Goal: Complete application form: Complete application form

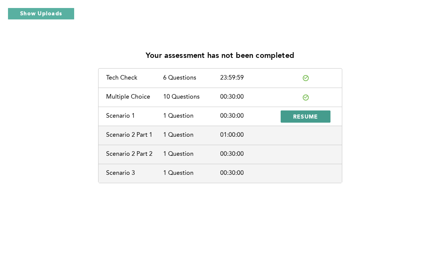
click at [300, 114] on span "RESUME" at bounding box center [305, 116] width 25 height 7
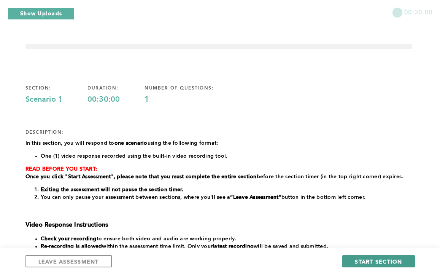
click at [369, 259] on span "START SECTION" at bounding box center [378, 260] width 47 height 7
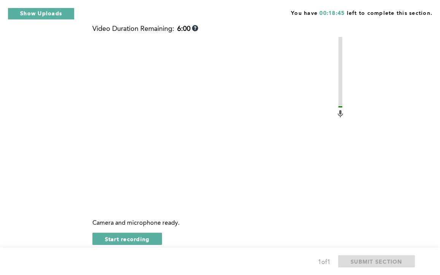
scroll to position [289, 0]
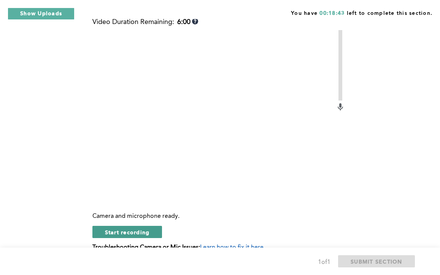
click at [132, 238] on button "Start recording" at bounding box center [127, 232] width 70 height 12
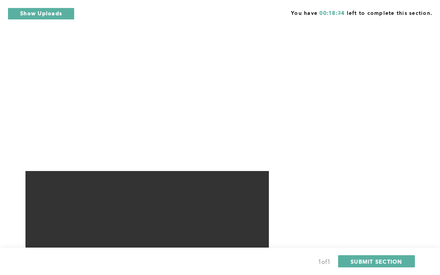
scroll to position [335, 0]
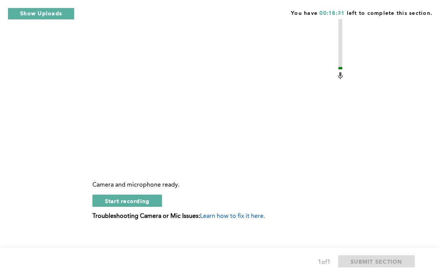
scroll to position [319, 0]
click at [141, 205] on span "Start recording" at bounding box center [127, 201] width 45 height 7
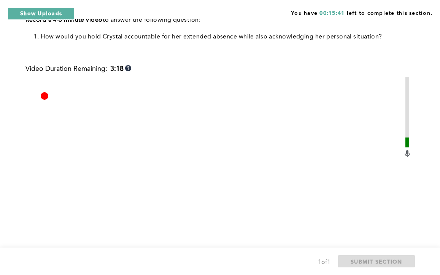
scroll to position [243, 0]
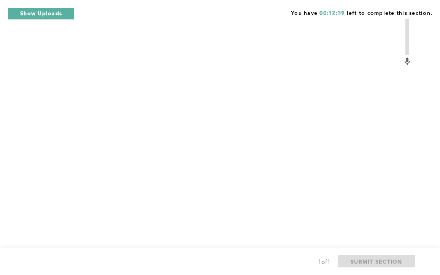
scroll to position [335, 0]
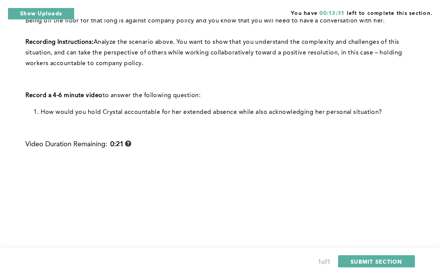
scroll to position [168, 0]
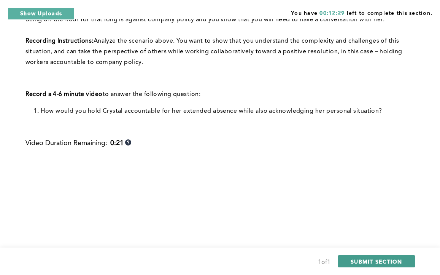
click at [374, 260] on span "SUBMIT SECTION" at bounding box center [377, 260] width 52 height 7
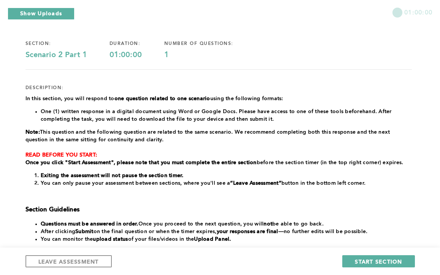
scroll to position [46, 0]
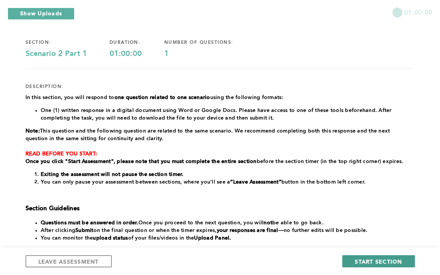
click at [384, 260] on span "START SECTION" at bounding box center [378, 260] width 47 height 7
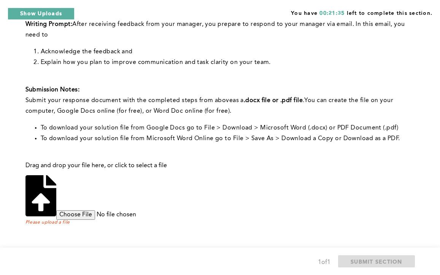
scroll to position [198, 0]
click at [173, 210] on input "file" at bounding box center [114, 214] width 116 height 9
type input "C:\fakepath\Question 1- Effective Communication Shobhakhar.pdf"
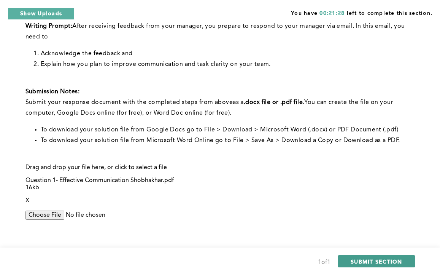
click at [388, 259] on span "SUBMIT SECTION" at bounding box center [377, 260] width 52 height 7
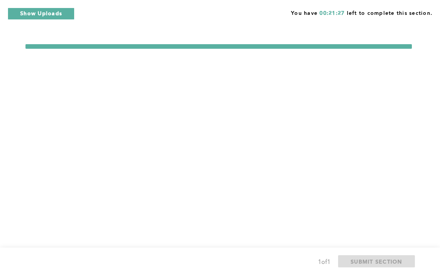
scroll to position [0, 0]
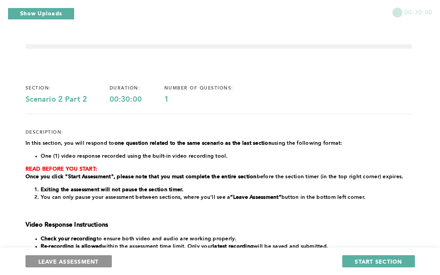
click at [98, 263] on span "LEAVE ASSESSMENT" at bounding box center [68, 260] width 60 height 7
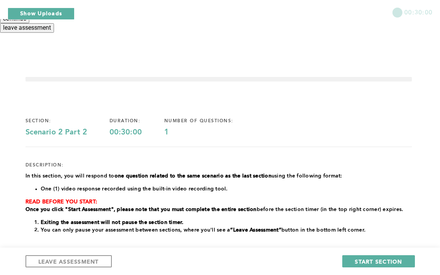
click at [54, 32] on button "leave assessment" at bounding box center [27, 27] width 54 height 9
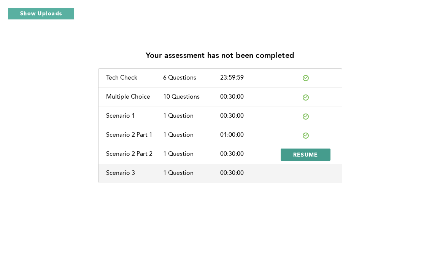
click at [304, 154] on span "RESUME" at bounding box center [305, 154] width 25 height 7
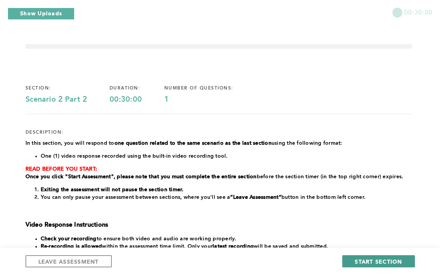
click at [365, 261] on span "START SECTION" at bounding box center [378, 260] width 47 height 7
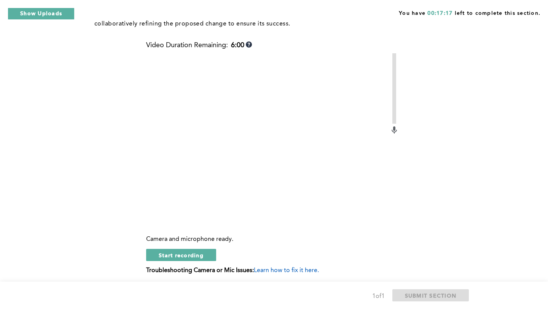
scroll to position [319, 0]
click at [187, 258] on span "Start recording" at bounding box center [181, 254] width 45 height 7
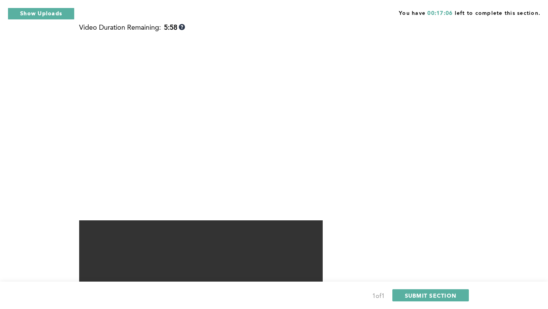
scroll to position [350, 0]
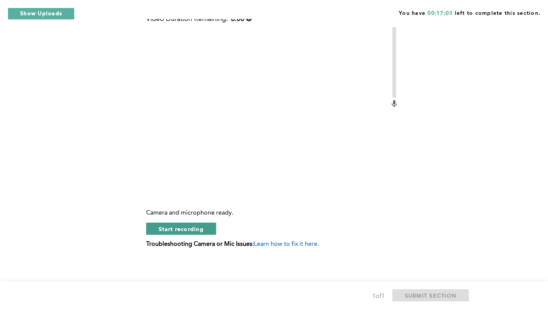
click at [184, 232] on span "Start recording" at bounding box center [181, 228] width 45 height 7
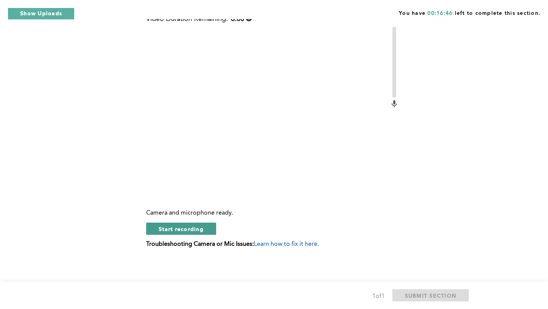
click at [187, 235] on button "Start recording" at bounding box center [181, 228] width 70 height 12
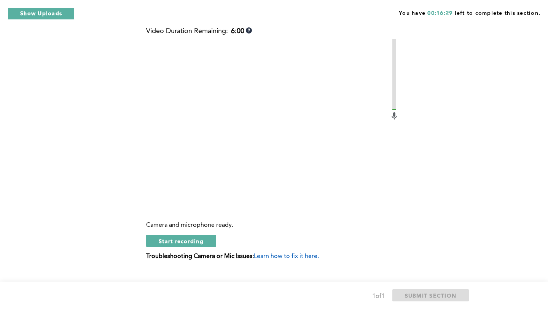
scroll to position [335, 0]
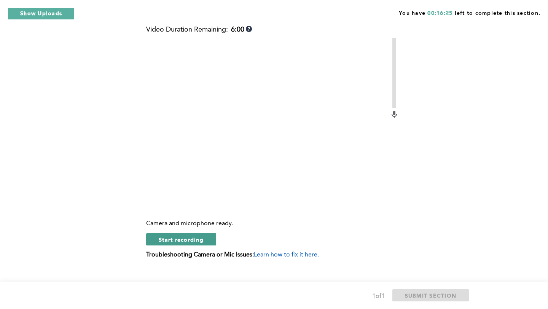
click at [196, 245] on button "Start recording" at bounding box center [181, 239] width 70 height 12
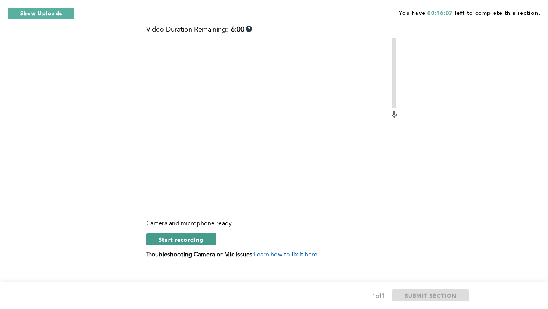
click at [195, 243] on span "Start recording" at bounding box center [181, 239] width 45 height 7
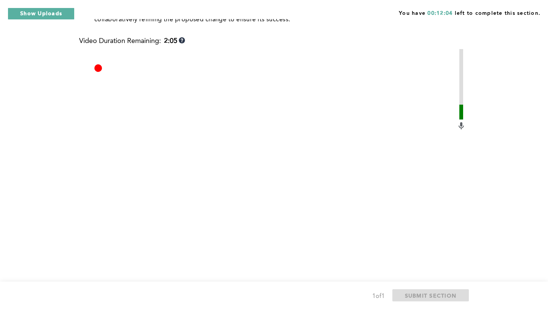
scroll to position [324, 0]
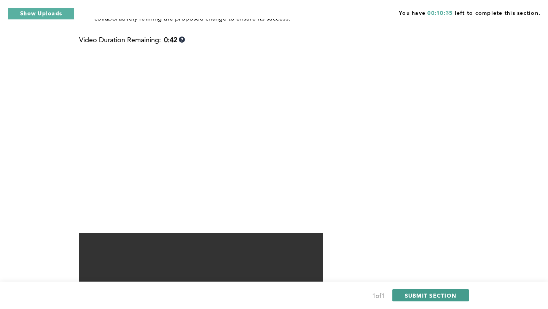
click at [423, 274] on span "SUBMIT SECTION" at bounding box center [431, 295] width 52 height 7
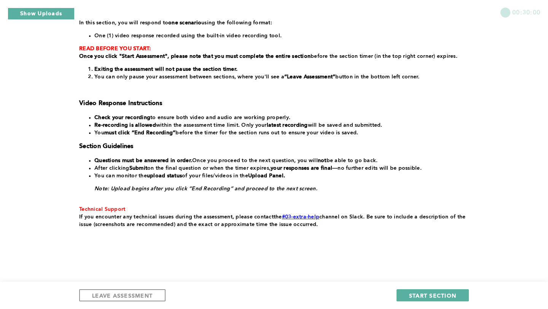
scroll to position [121, 0]
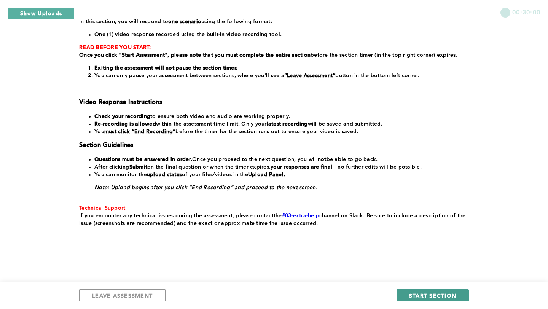
click at [427, 274] on span "START SECTION" at bounding box center [432, 295] width 47 height 7
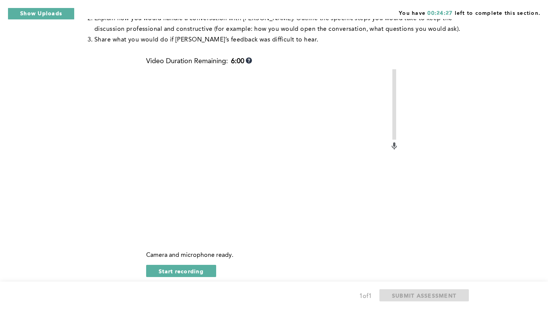
scroll to position [198, 0]
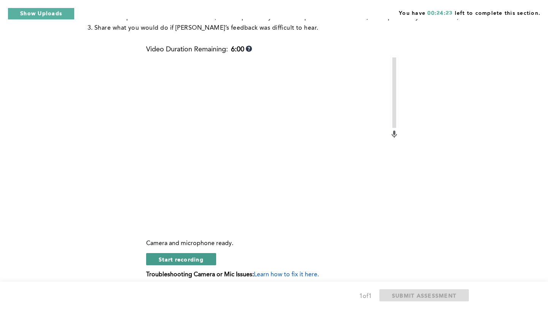
click at [190, 257] on span "Start recording" at bounding box center [181, 259] width 45 height 7
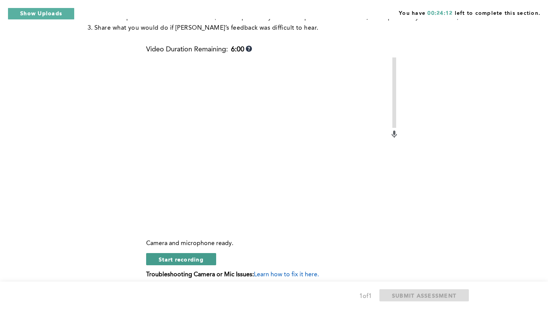
click at [203, 262] on button "Start recording" at bounding box center [181, 259] width 70 height 12
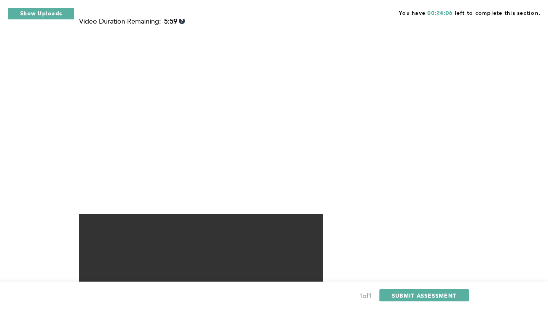
scroll to position [227, 0]
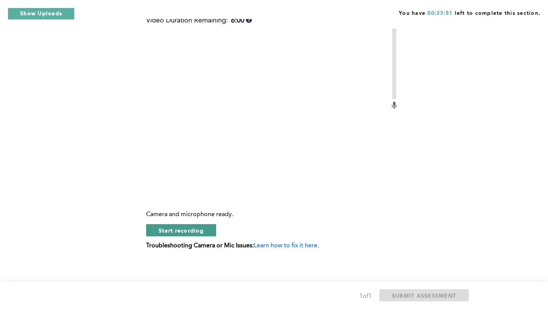
click at [189, 229] on span "Start recording" at bounding box center [181, 230] width 45 height 7
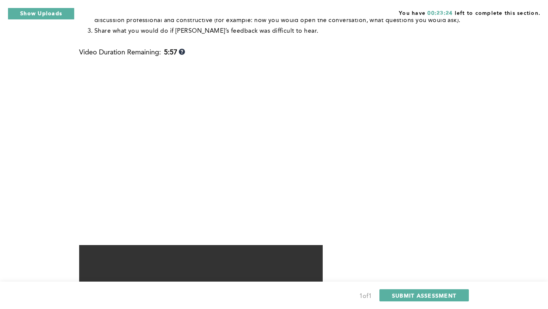
scroll to position [196, 0]
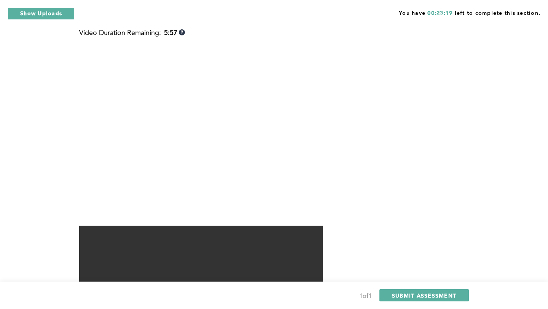
scroll to position [227, 0]
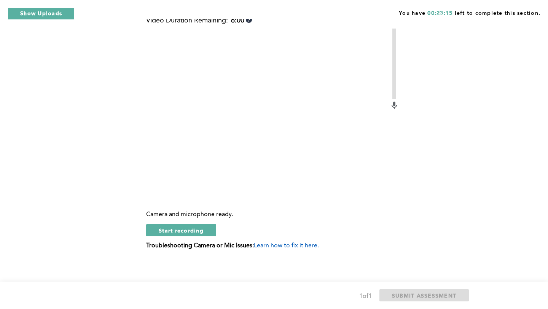
click at [199, 235] on div "Video Duration Remaining: 6:00 Camera and microphone ready. Start recording Tro…" at bounding box center [272, 136] width 253 height 238
click at [196, 229] on span "Start recording" at bounding box center [181, 230] width 45 height 7
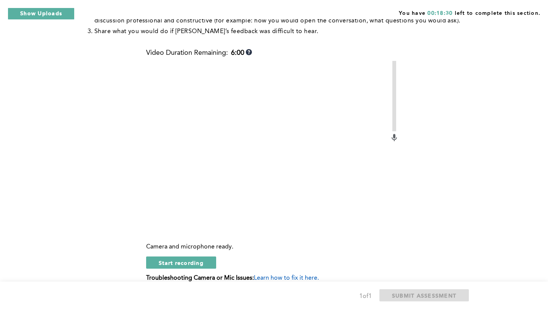
scroll to position [196, 0]
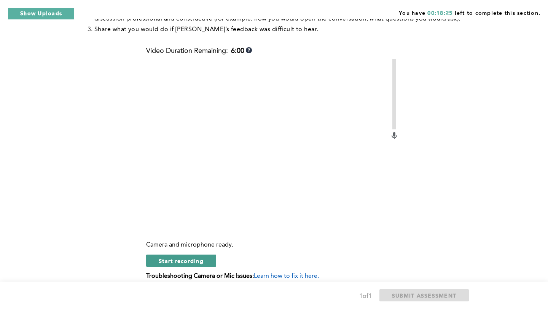
click at [207, 257] on button "Start recording" at bounding box center [181, 260] width 70 height 12
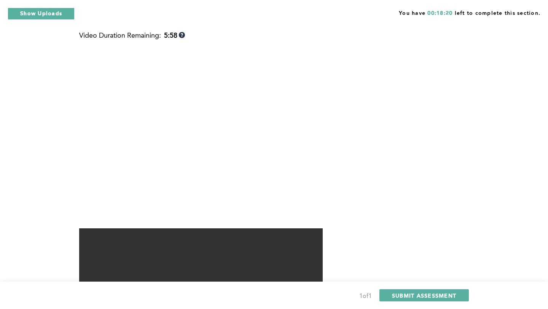
scroll to position [227, 0]
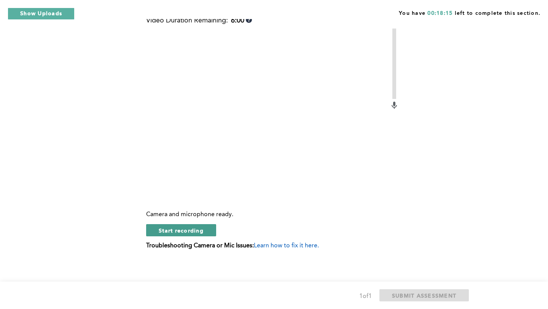
click at [187, 232] on button "Start recording" at bounding box center [181, 230] width 70 height 12
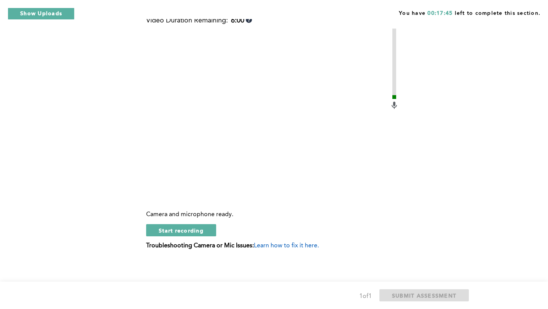
click at [180, 235] on div "Video Duration Remaining: 6:00 Camera and microphone ready. Start recording Tro…" at bounding box center [272, 136] width 253 height 238
click at [180, 231] on span "Start recording" at bounding box center [181, 230] width 45 height 7
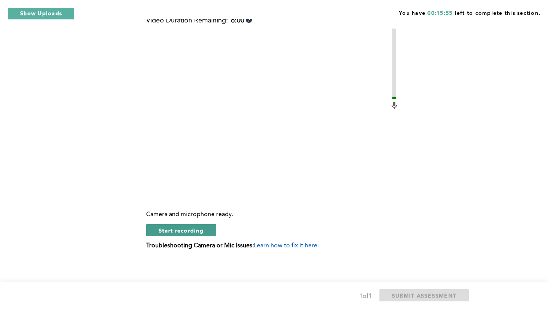
click at [197, 229] on span "Start recording" at bounding box center [181, 230] width 45 height 7
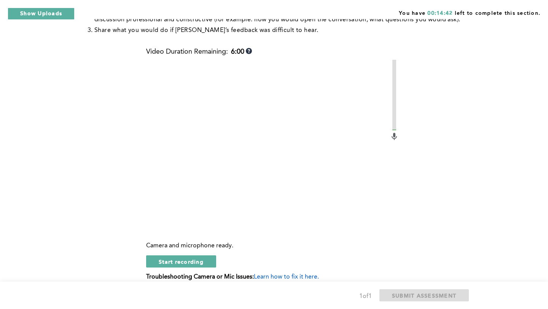
scroll to position [196, 0]
click at [184, 260] on span "Start recording" at bounding box center [181, 260] width 45 height 7
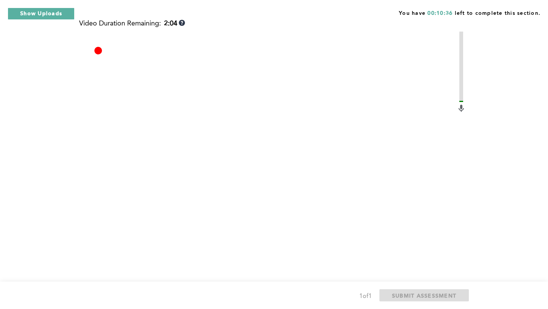
scroll to position [227, 0]
